Goal: Navigation & Orientation: Find specific page/section

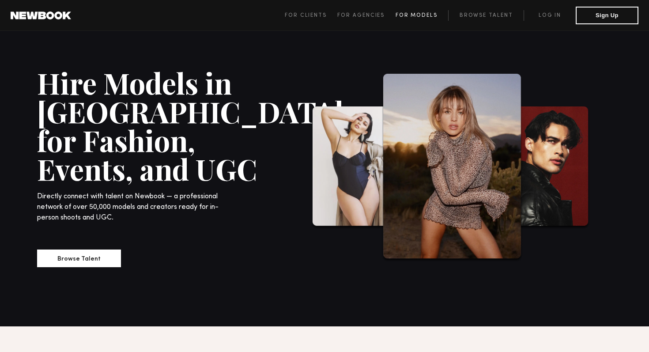
click at [400, 14] on span "For Models" at bounding box center [416, 15] width 42 height 5
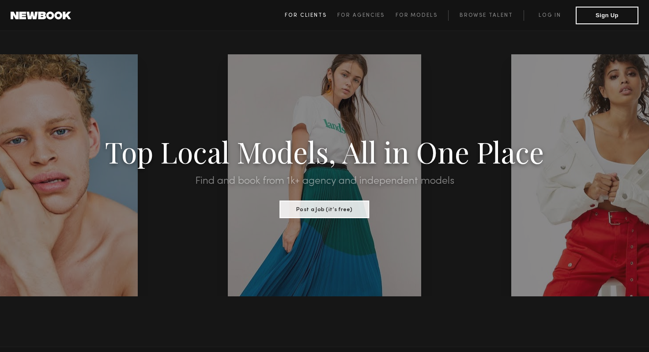
click at [306, 16] on span "For Clients" at bounding box center [306, 15] width 42 height 5
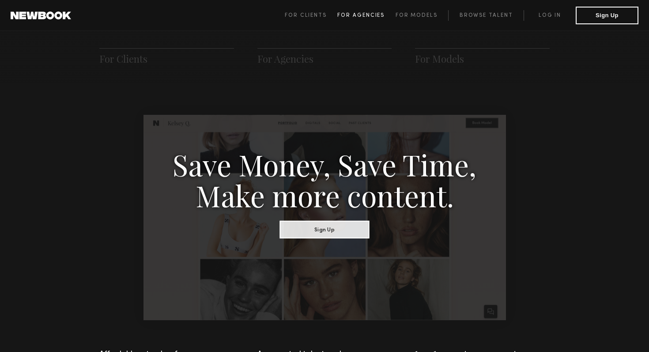
click at [354, 18] on link "For Agencies" at bounding box center [366, 15] width 58 height 11
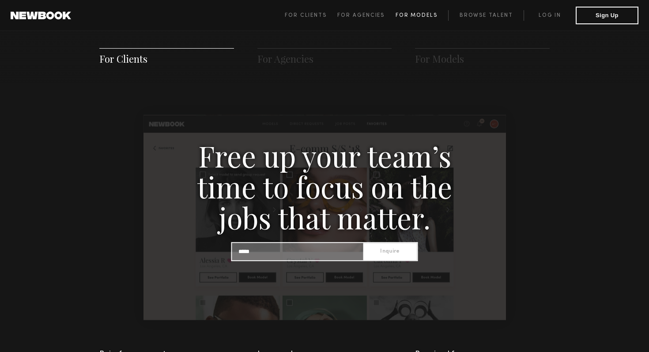
click at [416, 18] on link "For Models" at bounding box center [421, 15] width 53 height 11
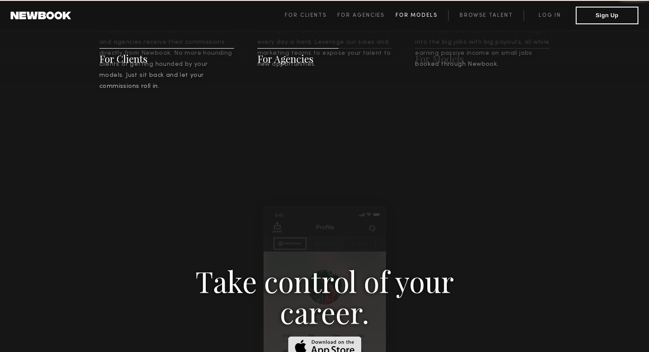
scroll to position [1270, 0]
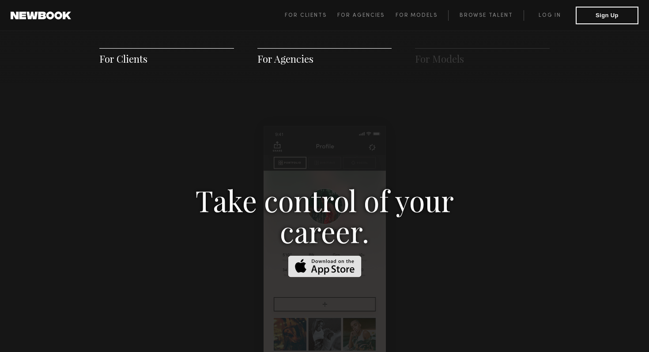
click at [465, 23] on span "For Clients For Agencies For Models Browse Talent Log in Sign Up" at bounding box center [461, 16] width 353 height 18
click at [481, 16] on link "Browse Talent" at bounding box center [485, 15] width 75 height 11
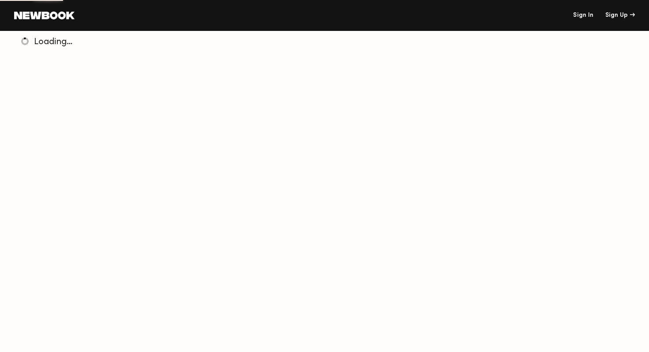
click at [533, 19] on header "Sign In Sign Up" at bounding box center [324, 15] width 649 height 31
click at [62, 18] on link at bounding box center [44, 15] width 60 height 8
